Goal: Task Accomplishment & Management: Use online tool/utility

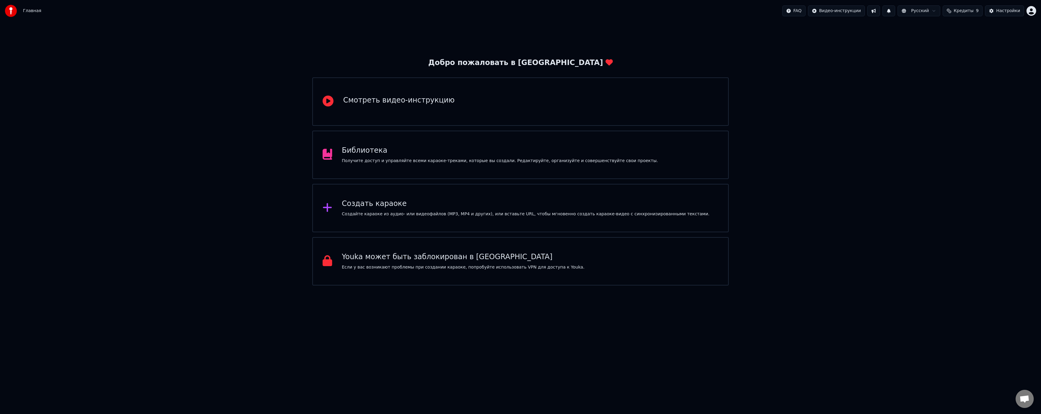
click at [394, 210] on div "Создать караоке Создайте караоке из аудио- или видеофайлов (MP3, MP4 и других),…" at bounding box center [526, 208] width 368 height 18
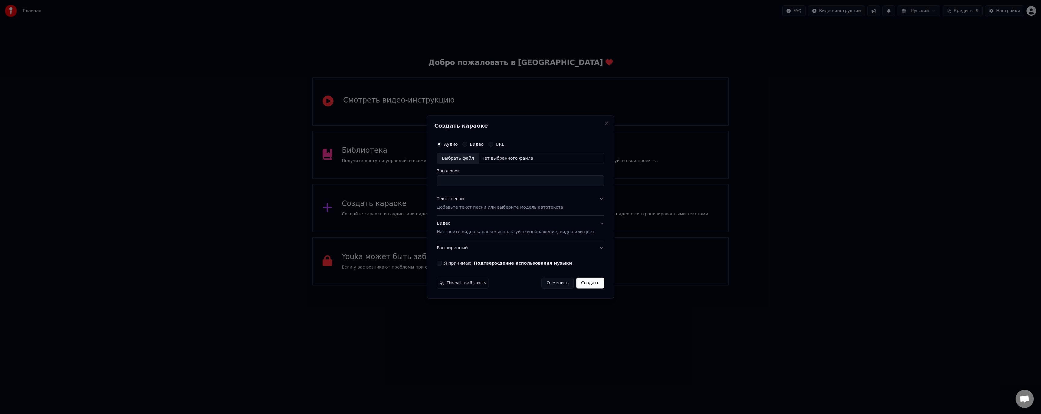
click at [463, 160] on div "Выбрать файл" at bounding box center [458, 158] width 42 height 11
type input "**********"
click at [559, 179] on input "**********" at bounding box center [520, 181] width 167 height 11
click at [593, 197] on button "Текст песни Добавьте текст песни или выберите модель автотекста" at bounding box center [520, 204] width 167 height 24
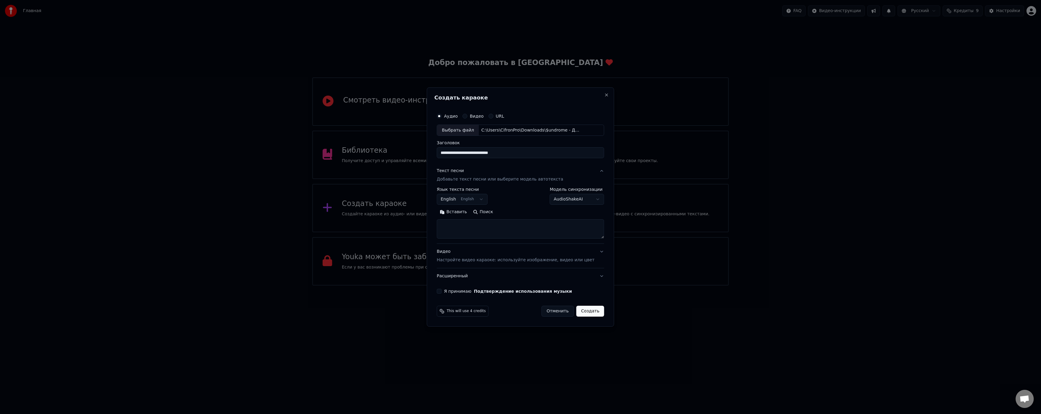
click at [479, 195] on button "English English" at bounding box center [462, 199] width 51 height 11
select select "**"
click at [526, 229] on textarea at bounding box center [520, 229] width 167 height 19
paste textarea "**********"
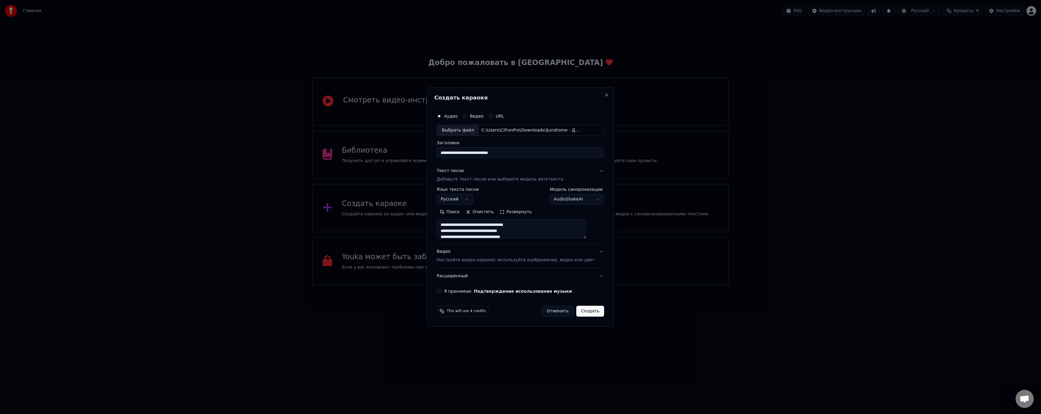
scroll to position [419, 0]
click at [567, 198] on body "Главная FAQ Видео-инструкции Русский Кредиты 9 Настройки Добро пожаловать в You…" at bounding box center [520, 143] width 1041 height 286
click at [567, 197] on body "Главная FAQ Видео-инструкции Русский Кредиты 9 Настройки Добро пожаловать в You…" at bounding box center [520, 143] width 1041 height 286
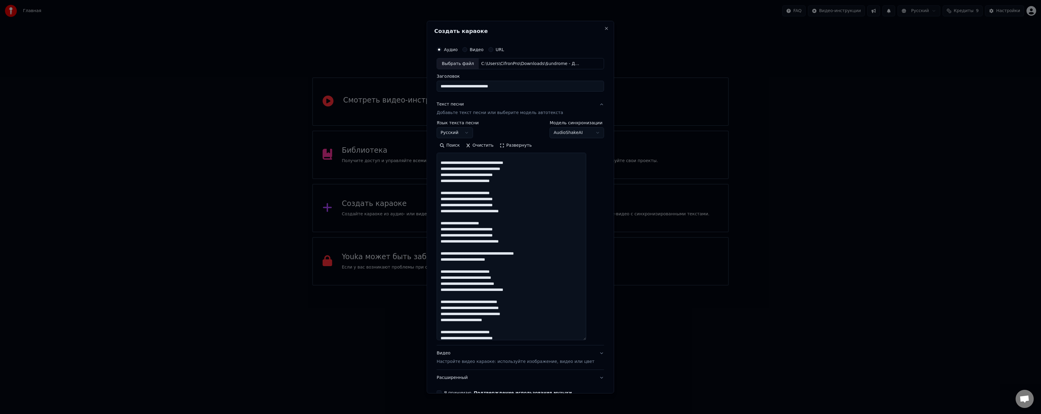
drag, startPoint x: 594, startPoint y: 238, endPoint x: 624, endPoint y: 338, distance: 105.1
click at [624, 286] on body "Главная FAQ Видео-инструкции Русский Кредиты 9 Настройки Добро пожаловать в You…" at bounding box center [520, 143] width 1041 height 286
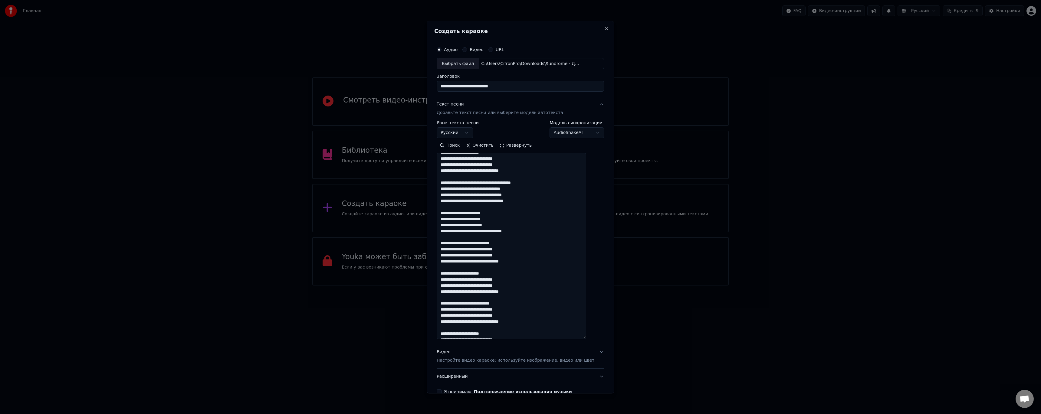
scroll to position [238, 0]
drag, startPoint x: 567, startPoint y: 147, endPoint x: 565, endPoint y: 143, distance: 4.2
click at [565, 145] on div "Поиск Очистить Развернуть" at bounding box center [520, 146] width 167 height 10
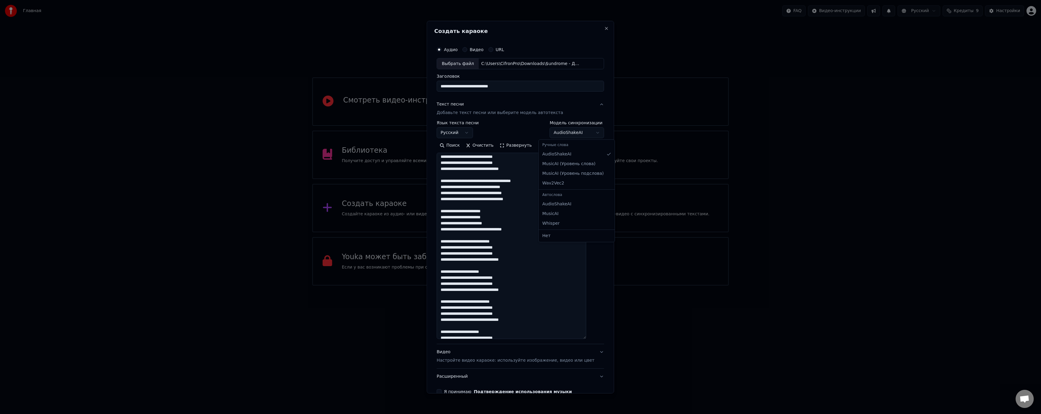
click at [565, 136] on body "Главная FAQ Видео-инструкции Русский Кредиты 9 Настройки Добро пожаловать в You…" at bounding box center [520, 143] width 1041 height 286
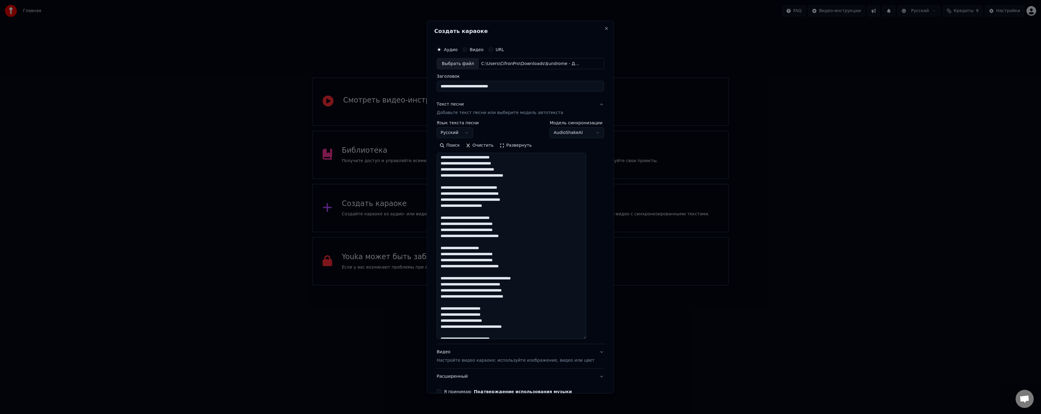
scroll to position [151, 0]
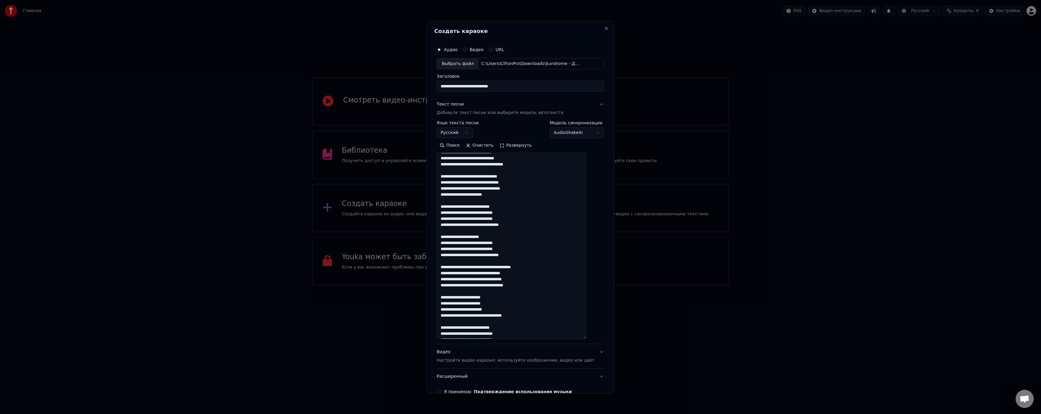
click at [478, 266] on textarea at bounding box center [512, 246] width 150 height 186
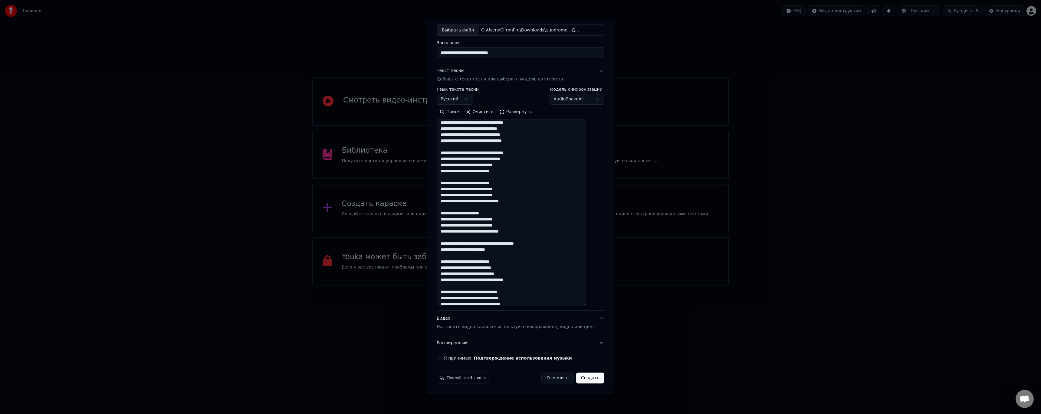
scroll to position [0, 0]
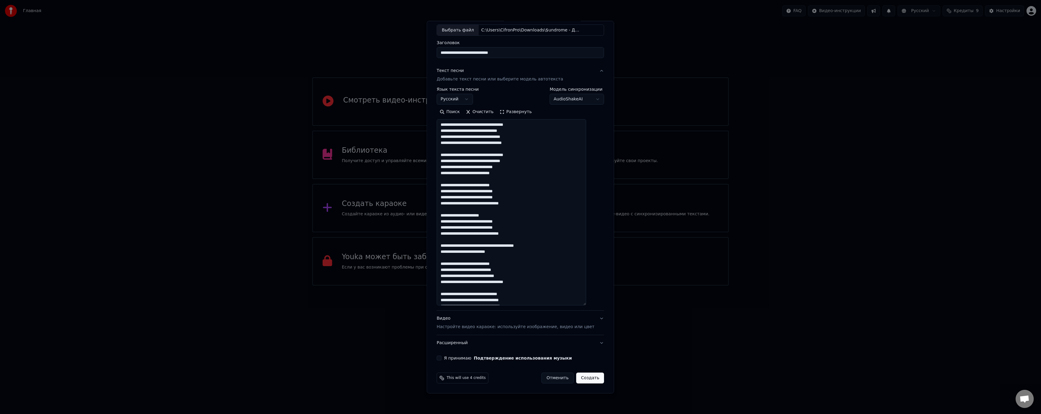
type textarea "**********"
click at [442, 357] on button "Я принимаю Подтверждение использования музыки" at bounding box center [439, 358] width 5 height 5
click at [589, 319] on button "Видео Настройте видео караоке: используйте изображение, видео или цвет" at bounding box center [520, 323] width 167 height 24
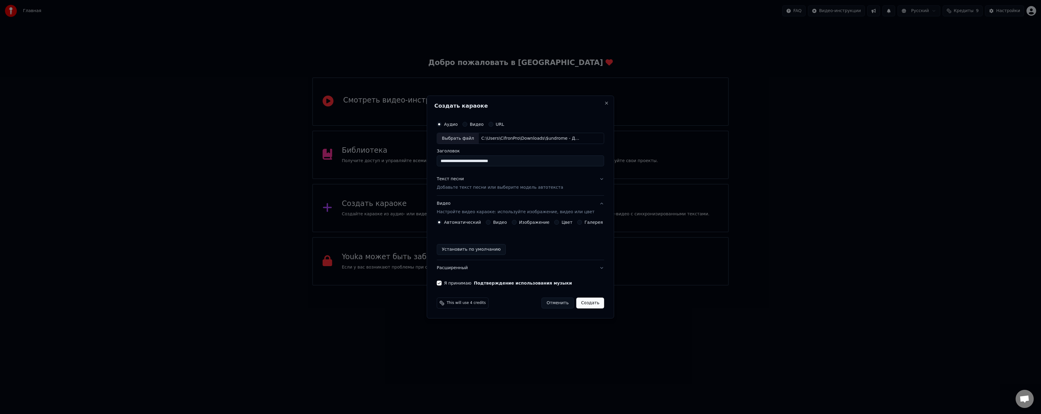
click at [517, 223] on button "Изображение" at bounding box center [514, 222] width 5 height 5
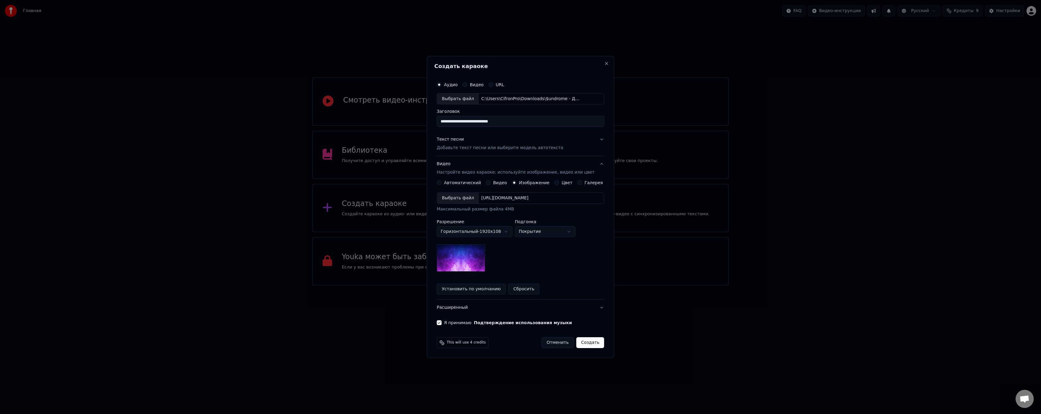
click at [562, 184] on label "Цвет" at bounding box center [567, 183] width 11 height 4
click at [559, 184] on button "Цвет" at bounding box center [557, 182] width 5 height 5
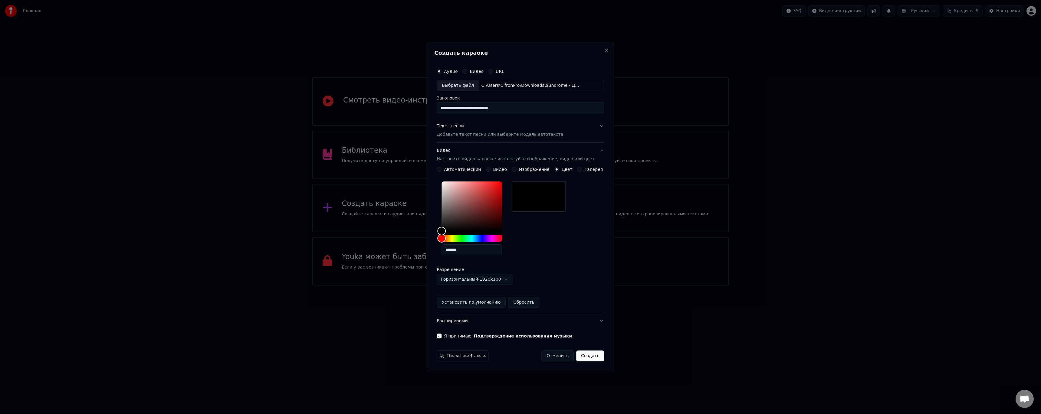
click at [596, 129] on button "Текст песни Добавьте текст песни или выберите модель автотекста" at bounding box center [520, 131] width 167 height 24
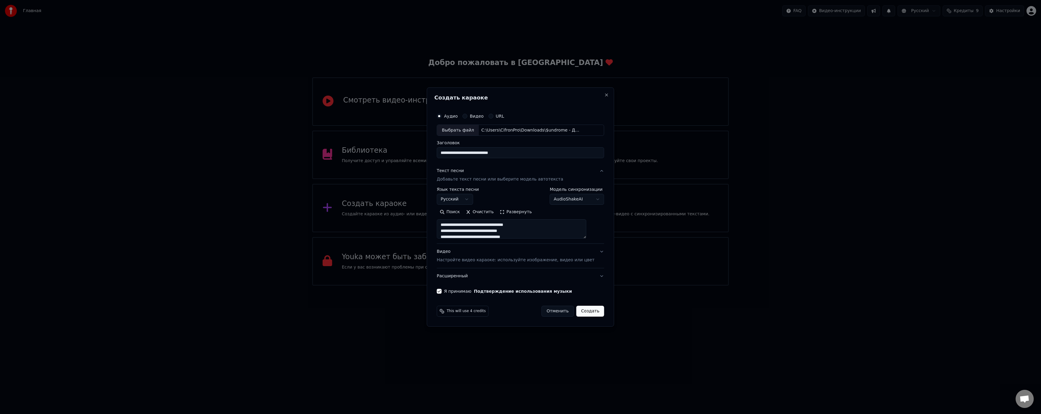
click at [558, 259] on p "Настройте видео караоке: используйте изображение, видео или цвет" at bounding box center [516, 260] width 158 height 6
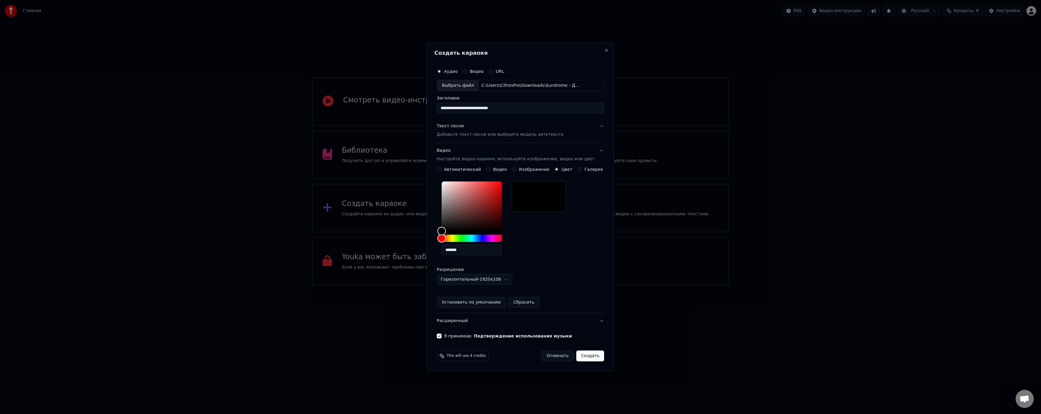
click at [587, 354] on button "Создать" at bounding box center [590, 356] width 28 height 11
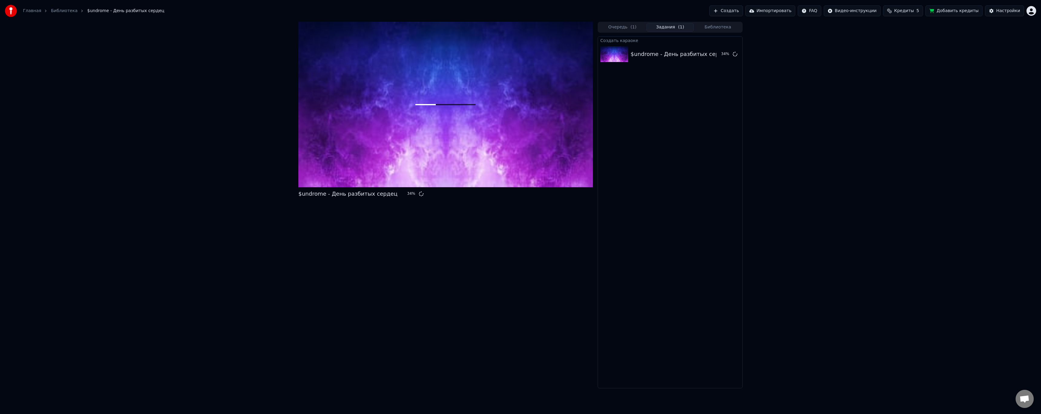
click at [948, 272] on div "$undrome - День разбитых сердец 34 % Очередь ( 1 ) Задания ( 1 ) Библиотека Соз…" at bounding box center [520, 205] width 1041 height 367
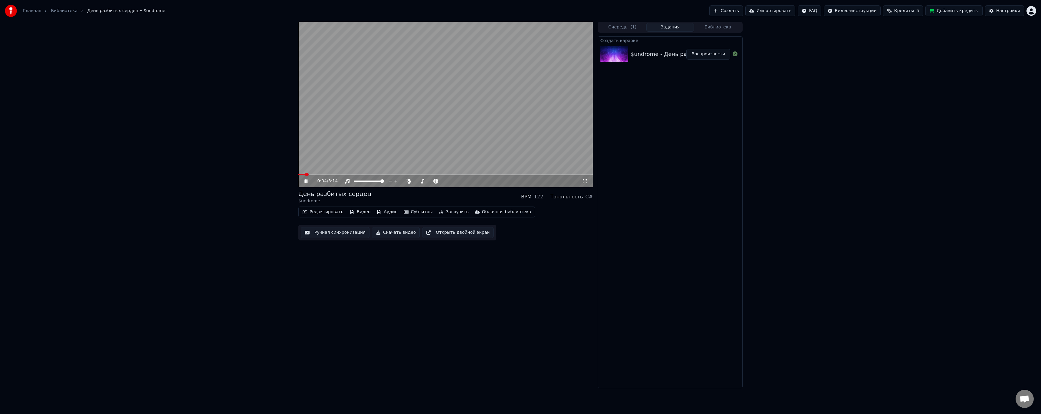
click at [585, 183] on icon at bounding box center [585, 181] width 6 height 5
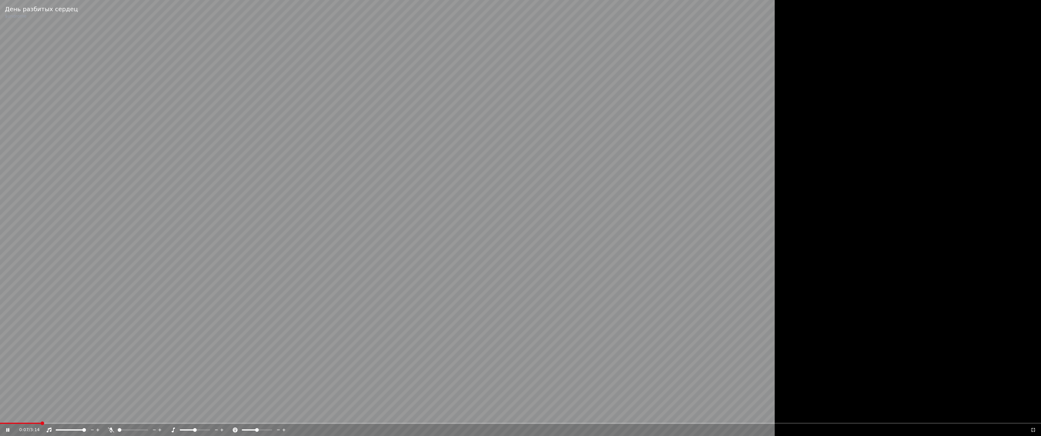
click at [1034, 414] on icon at bounding box center [1033, 429] width 6 height 5
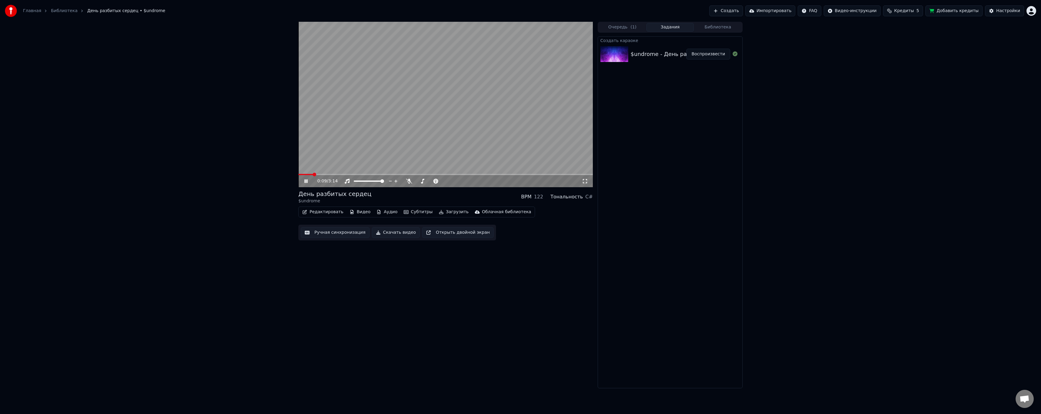
click at [587, 181] on icon at bounding box center [585, 181] width 6 height 5
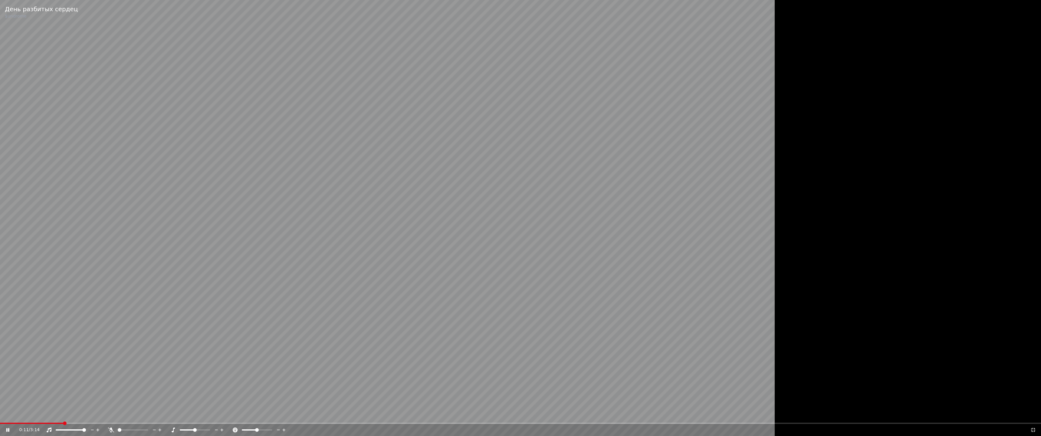
click at [1034, 414] on icon at bounding box center [1033, 430] width 4 height 4
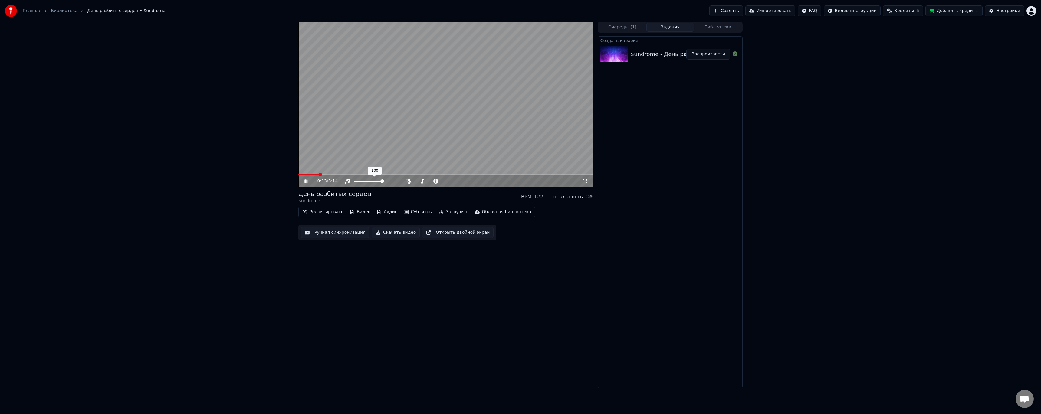
drag, startPoint x: 374, startPoint y: 183, endPoint x: 370, endPoint y: 183, distance: 4.2
click at [370, 183] on div at bounding box center [374, 181] width 49 height 6
click at [375, 181] on span at bounding box center [374, 181] width 4 height 4
click at [305, 183] on icon at bounding box center [305, 181] width 3 height 4
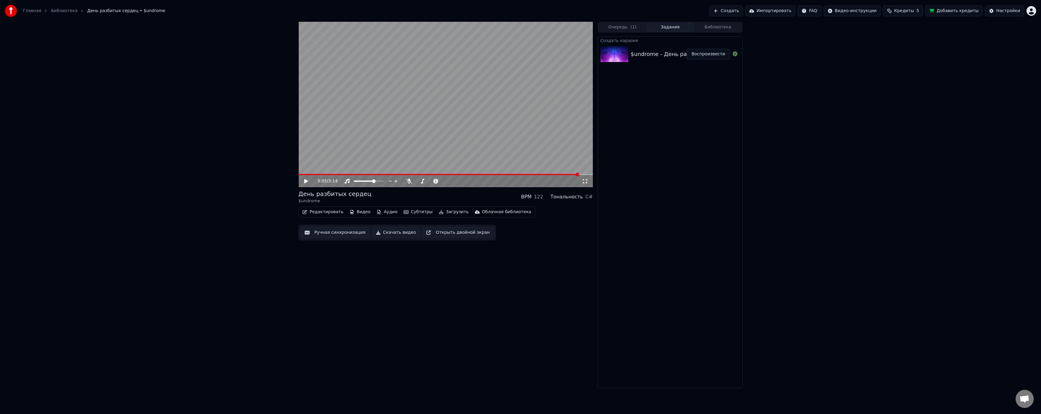
drag, startPoint x: 863, startPoint y: 156, endPoint x: 775, endPoint y: 25, distance: 157.6
click at [863, 156] on div "3:05 / 3:14 День разбитых сердец $undrome BPM 122 Тональность C# Редактировать …" at bounding box center [520, 205] width 1041 height 367
click at [738, 26] on button "Библиотека" at bounding box center [718, 27] width 48 height 9
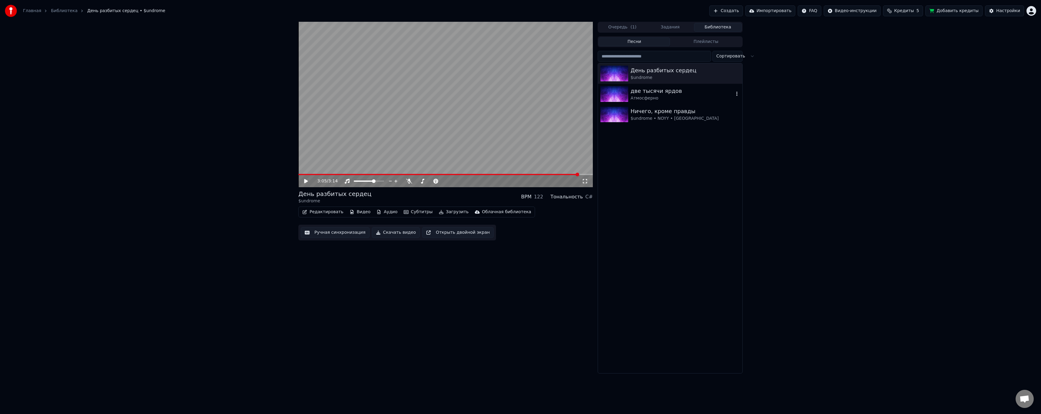
click at [651, 90] on div "две тысячи ярдов" at bounding box center [682, 91] width 103 height 8
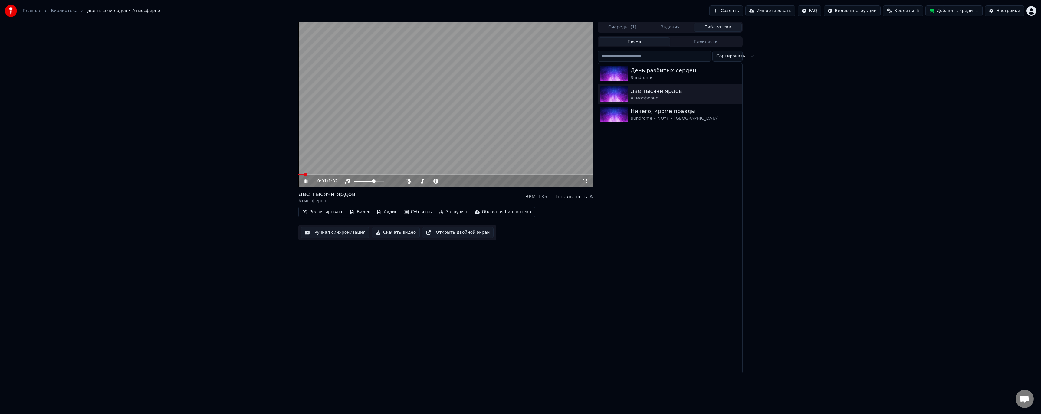
click at [584, 182] on icon at bounding box center [585, 181] width 6 height 5
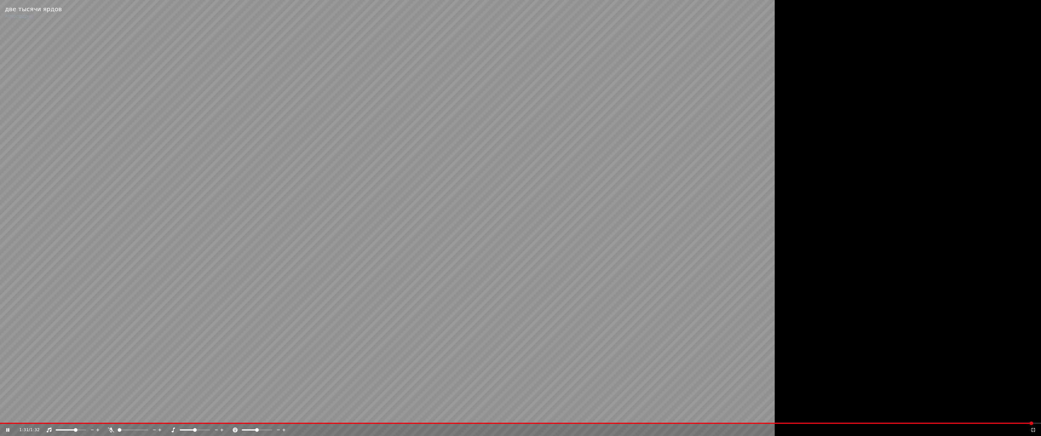
click at [1035, 414] on icon at bounding box center [1033, 429] width 6 height 5
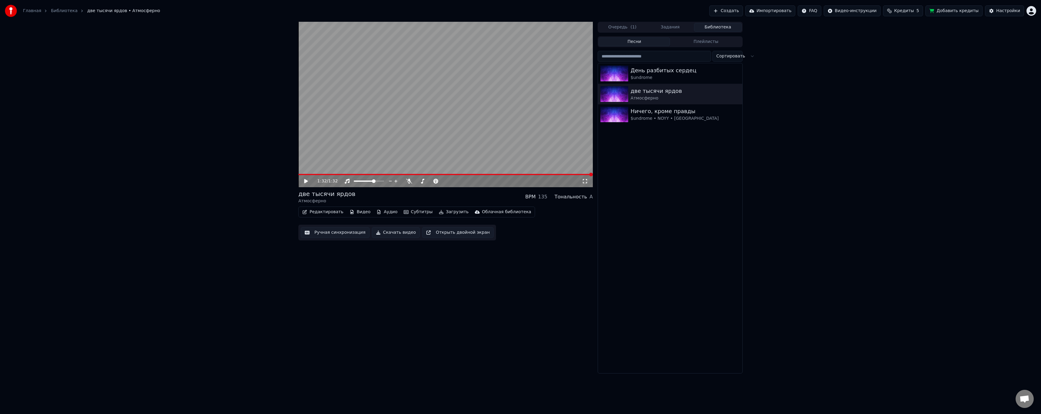
click at [950, 120] on div "1:32 / 1:32 две тысячи ярдов Атмосферно BPM 135 Тональность A Редактировать Вид…" at bounding box center [520, 198] width 1041 height 352
